Goal: Transaction & Acquisition: Purchase product/service

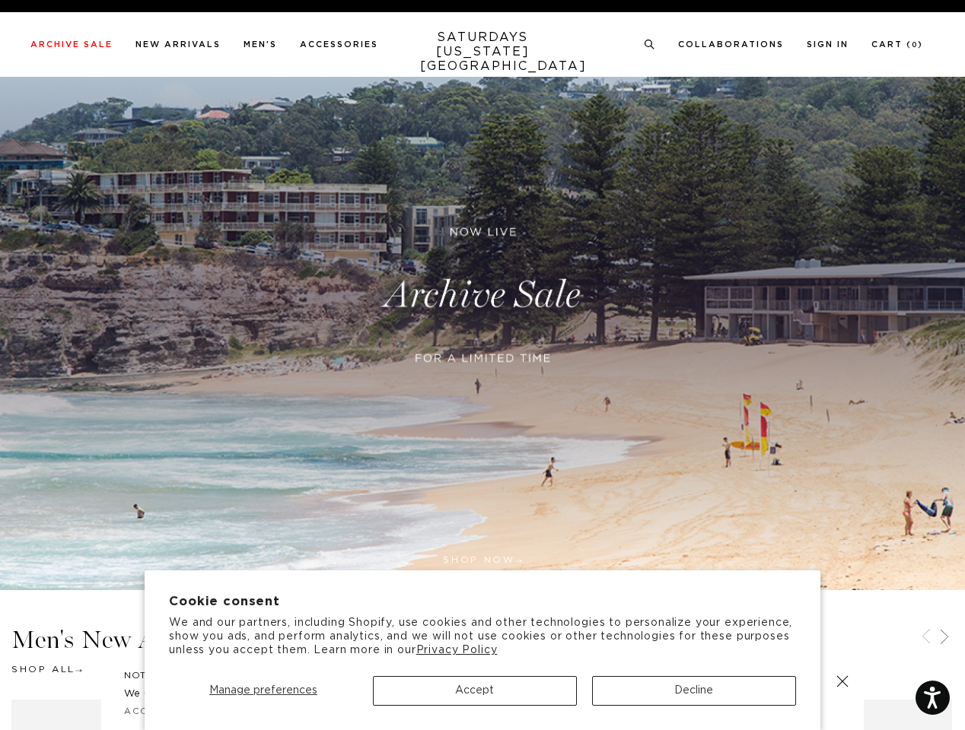
click at [482, 365] on div at bounding box center [482, 377] width 369 height 31
click at [262, 691] on span "Manage preferences" at bounding box center [263, 690] width 108 height 11
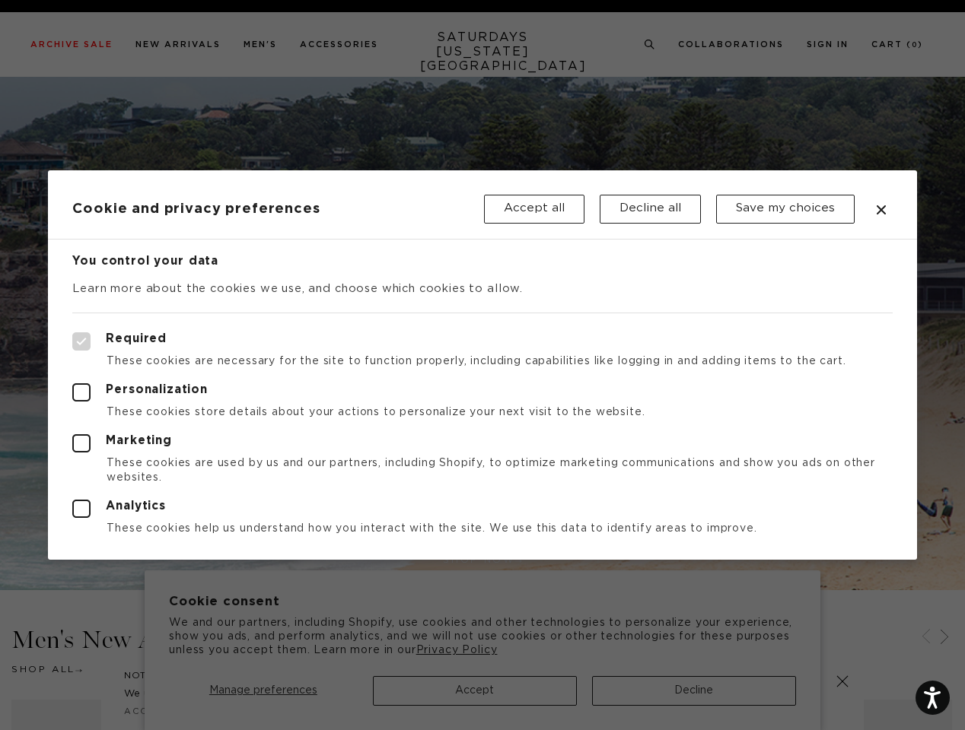
click at [694, 691] on div at bounding box center [482, 365] width 965 height 730
click at [647, 335] on label "Required" at bounding box center [481, 341] width 819 height 18
click at [73, 333] on input "Required" at bounding box center [72, 332] width 1 height 1
checkbox input "true"
click at [650, 45] on div at bounding box center [482, 365] width 965 height 730
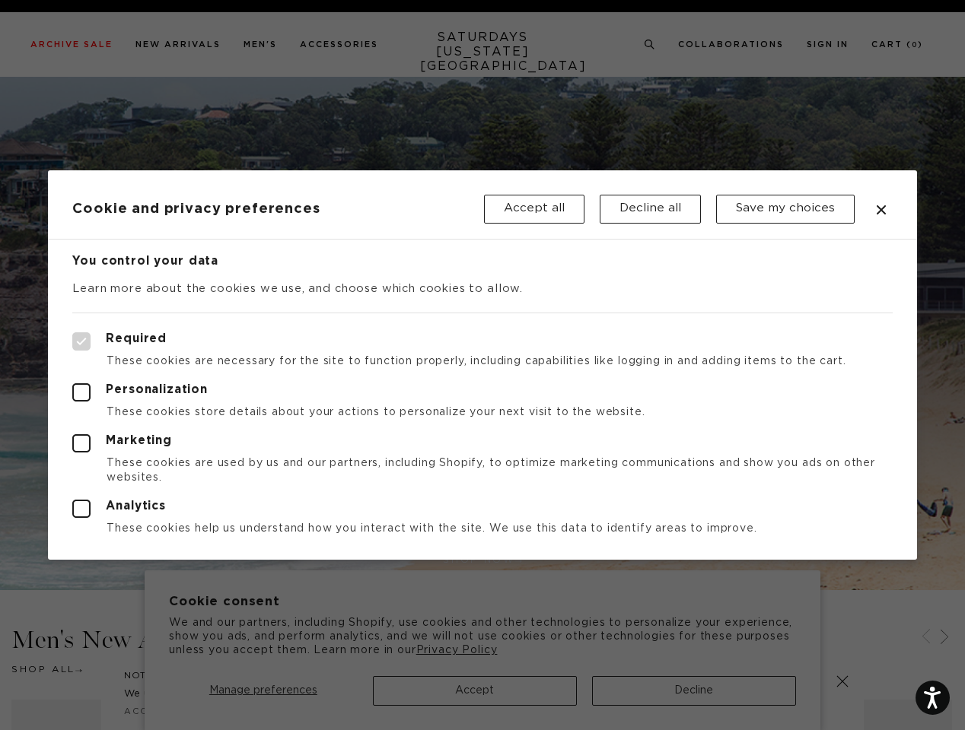
click at [926, 638] on div at bounding box center [482, 365] width 965 height 730
click at [944, 638] on div at bounding box center [482, 365] width 965 height 730
click at [842, 682] on div at bounding box center [482, 365] width 965 height 730
